Goal: Check status

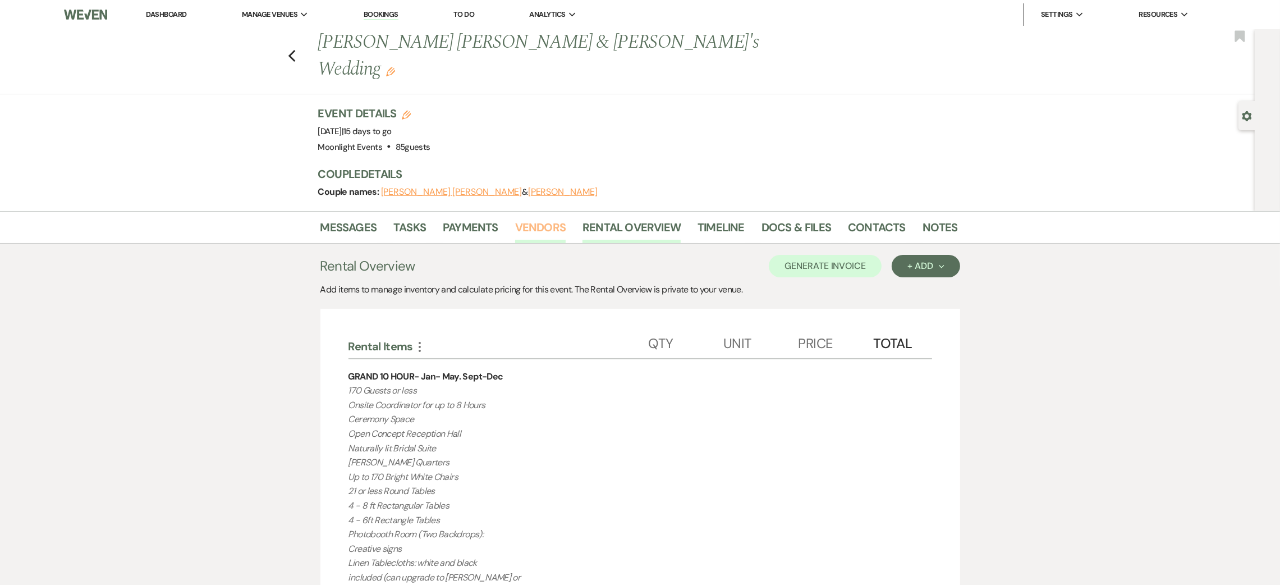
click at [547, 218] on link "Vendors" at bounding box center [540, 230] width 50 height 25
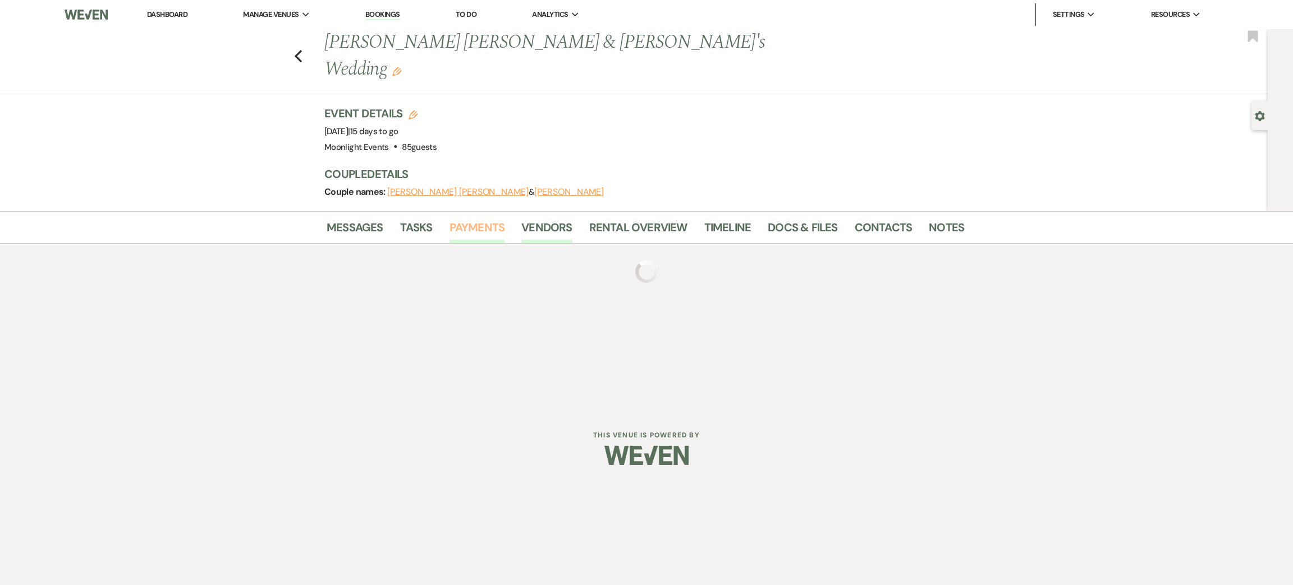
click at [474, 218] on link "Payments" at bounding box center [477, 230] width 56 height 25
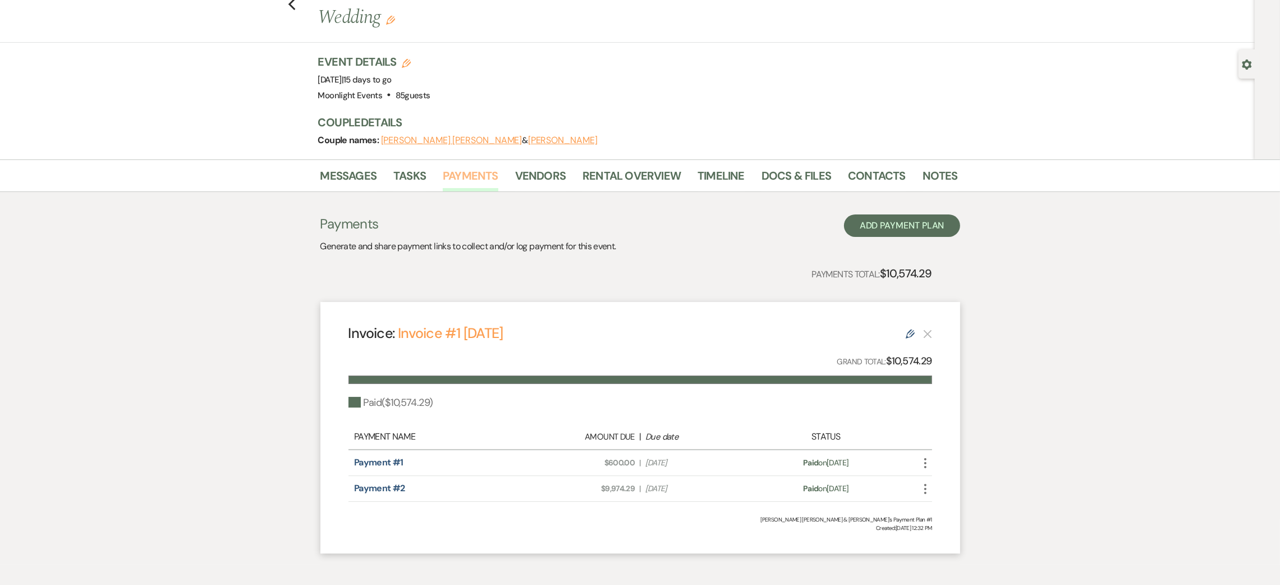
scroll to position [76, 0]
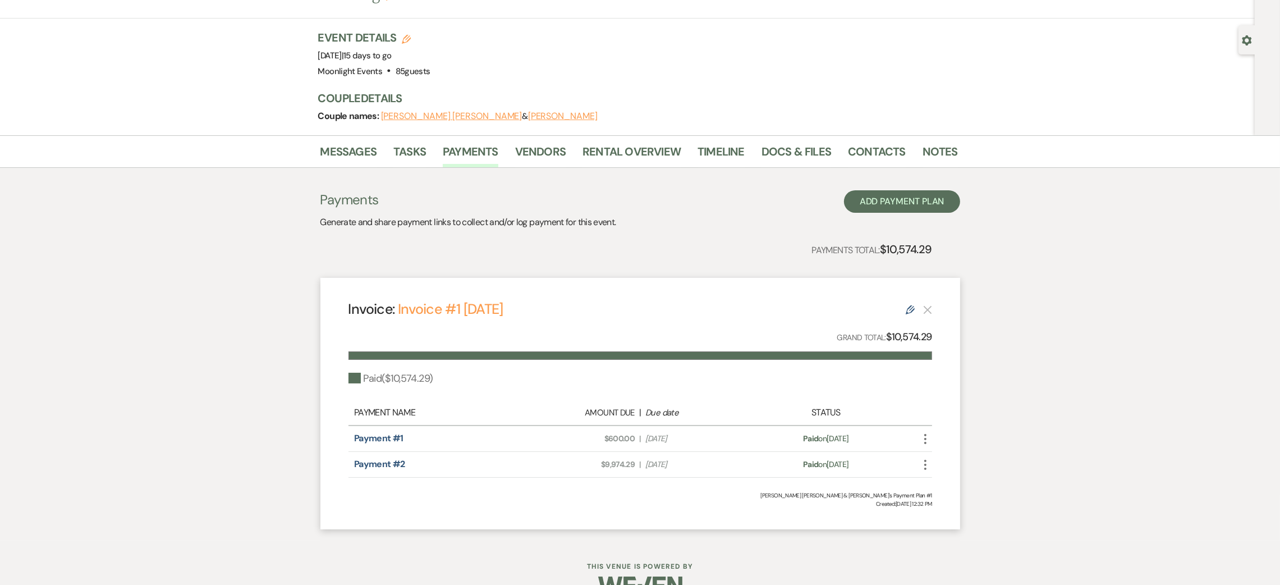
click at [561, 458] on span "Amount Due: $9,974.29" at bounding box center [582, 464] width 103 height 12
click at [637, 143] on link "Rental Overview" at bounding box center [631, 155] width 98 height 25
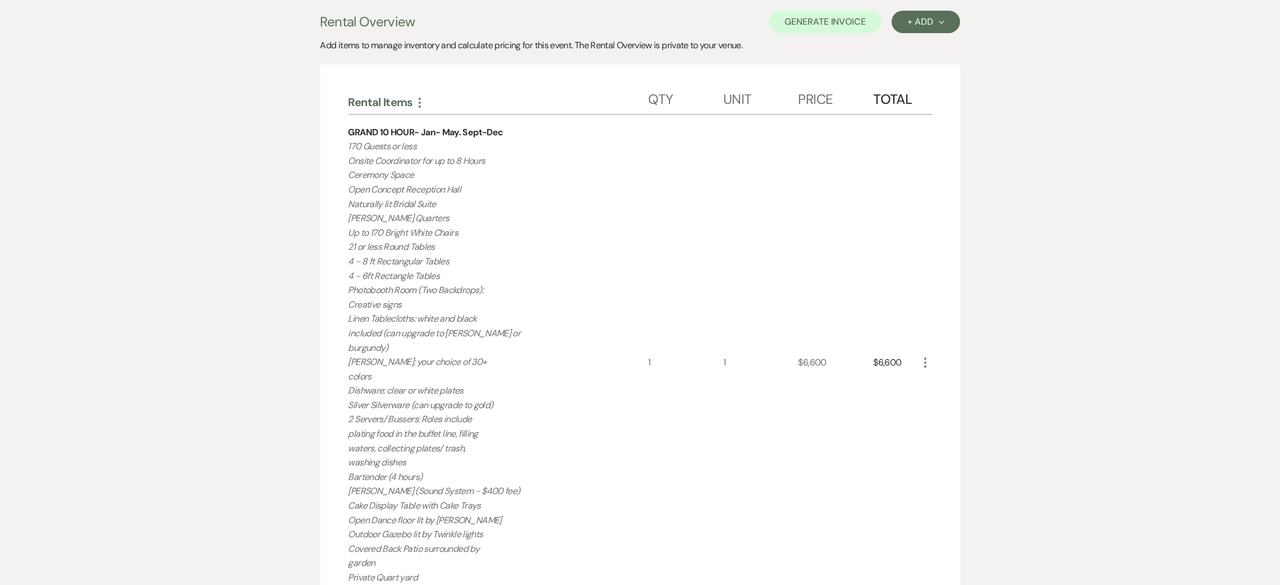
scroll to position [76, 0]
